Goal: Navigation & Orientation: Go to known website

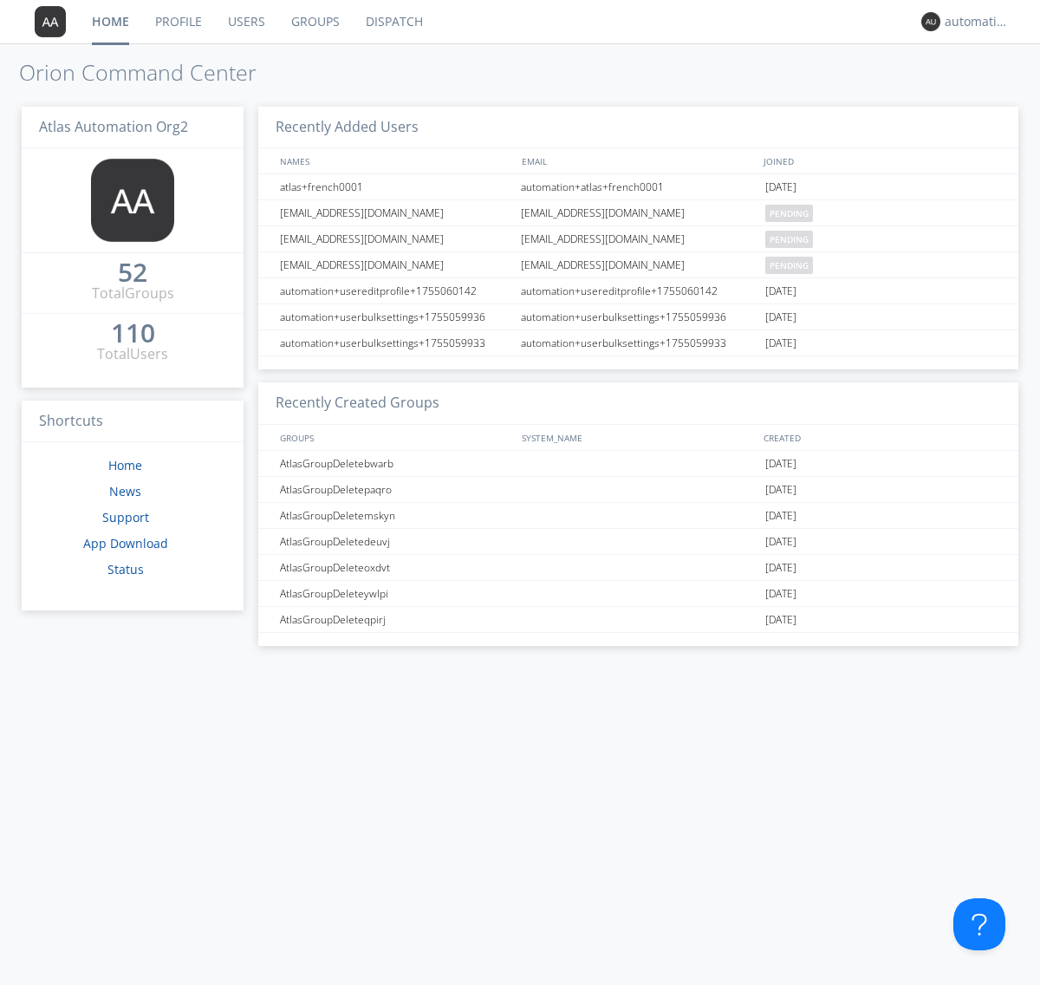
click at [393, 22] on link "Dispatch" at bounding box center [394, 21] width 83 height 43
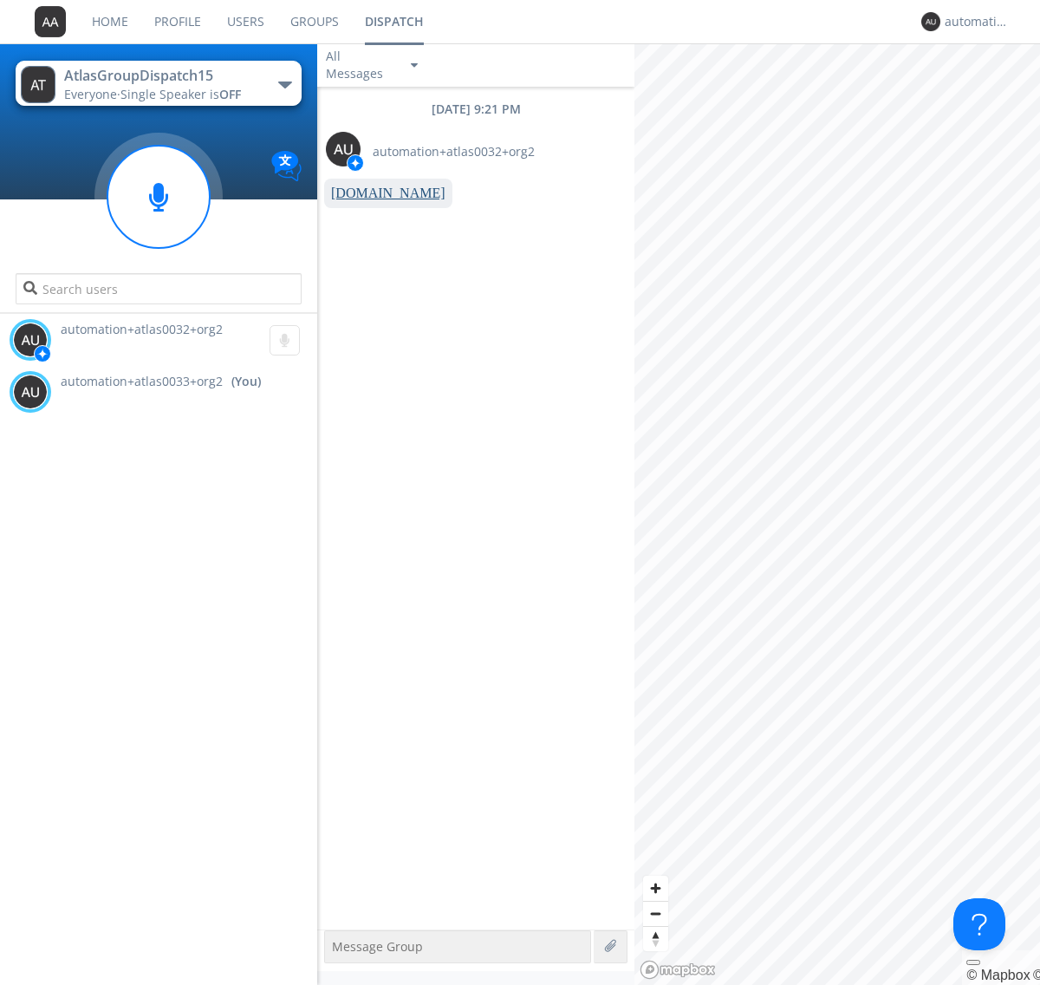
click at [380, 193] on link "www.orionlabs.io" at bounding box center [388, 193] width 114 height 15
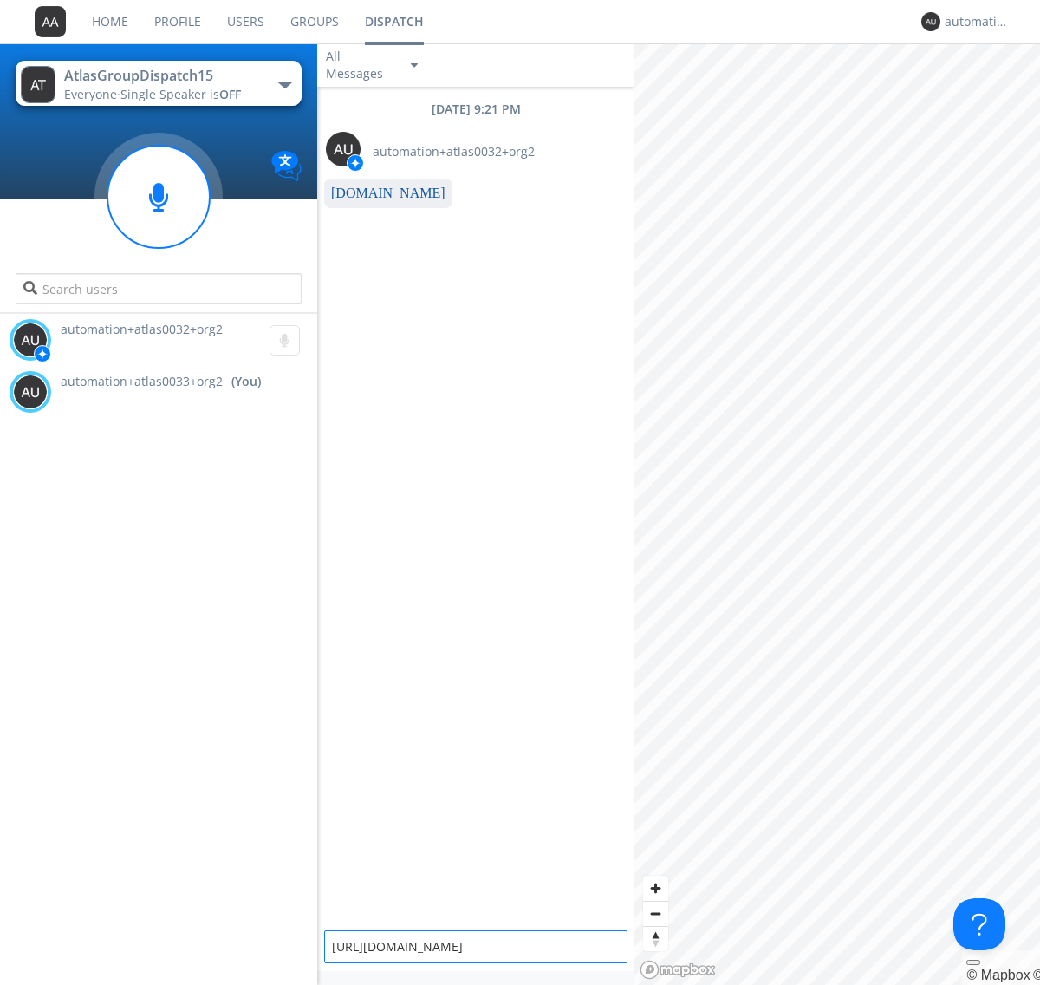
type textarea "https://www.orionlabs.io"
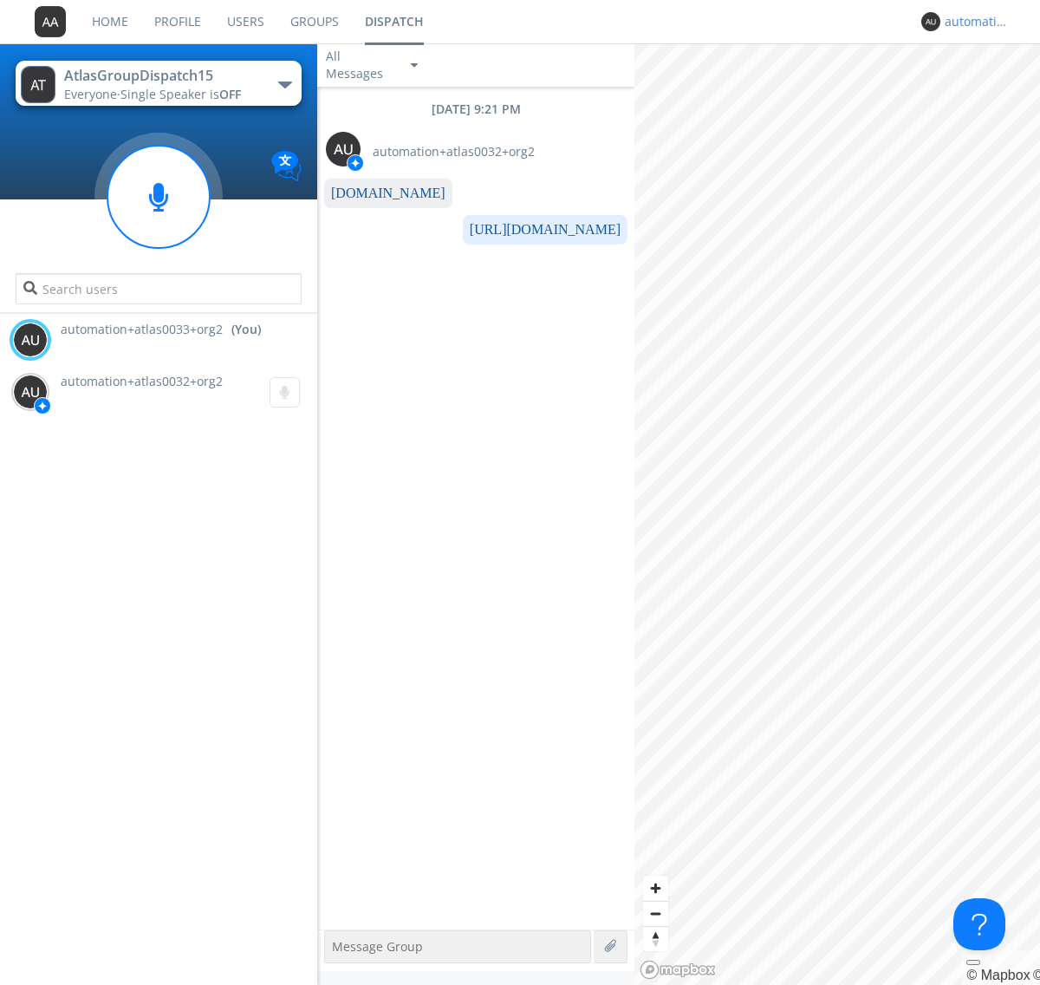
click at [973, 22] on div "automation+atlas0033+org2" at bounding box center [977, 21] width 65 height 17
